Goal: Information Seeking & Learning: Learn about a topic

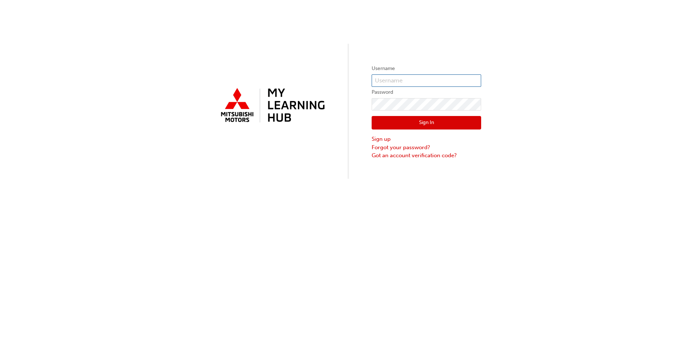
type input "[PERSON_NAME][EMAIL_ADDRESS][DOMAIN_NAME]"
click at [416, 122] on button "Sign In" at bounding box center [427, 123] width 110 height 14
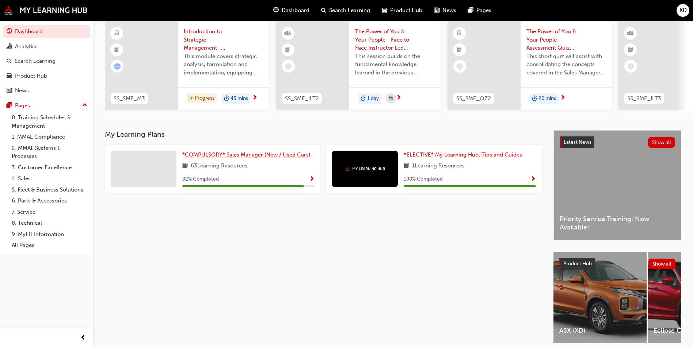
scroll to position [88, 0]
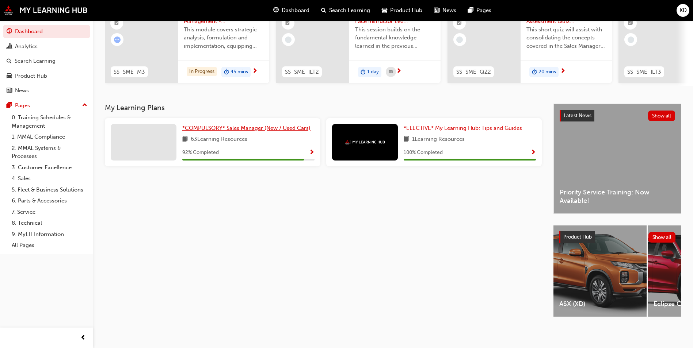
click at [210, 125] on span "*COMPULSORY* Sales Manager (New / Used Cars)" at bounding box center [246, 128] width 128 height 7
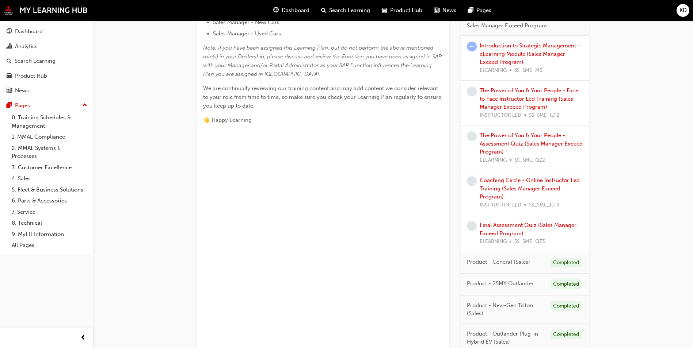
scroll to position [225, 0]
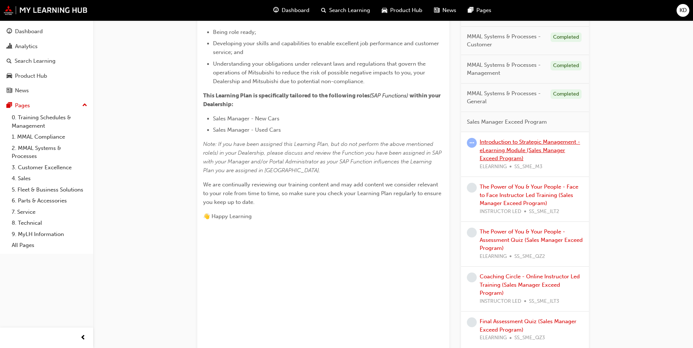
click at [495, 151] on link "Introduction to Strategic Management - eLearning Module (Sales Manager Exceed P…" at bounding box center [529, 150] width 100 height 23
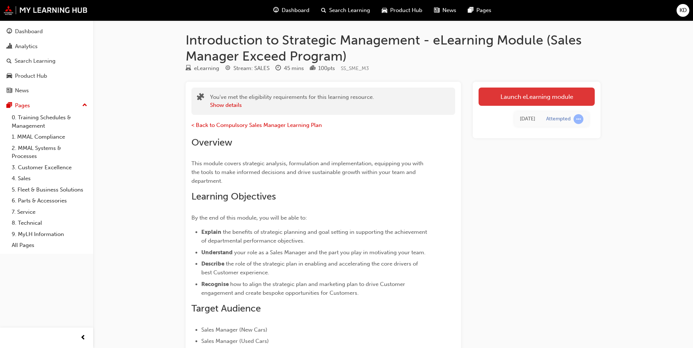
click at [527, 97] on link "Launch eLearning module" at bounding box center [536, 97] width 116 height 18
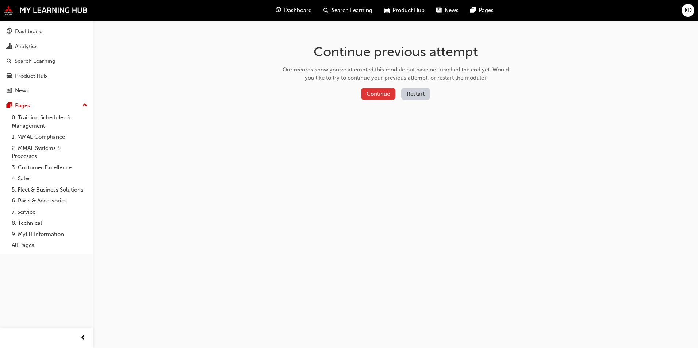
click at [379, 93] on button "Continue" at bounding box center [378, 94] width 34 height 12
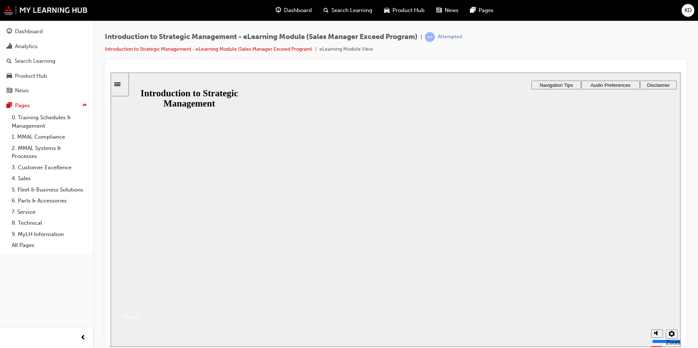
click at [139, 304] on button "Resume" at bounding box center [125, 308] width 29 height 9
